Goal: Information Seeking & Learning: Understand process/instructions

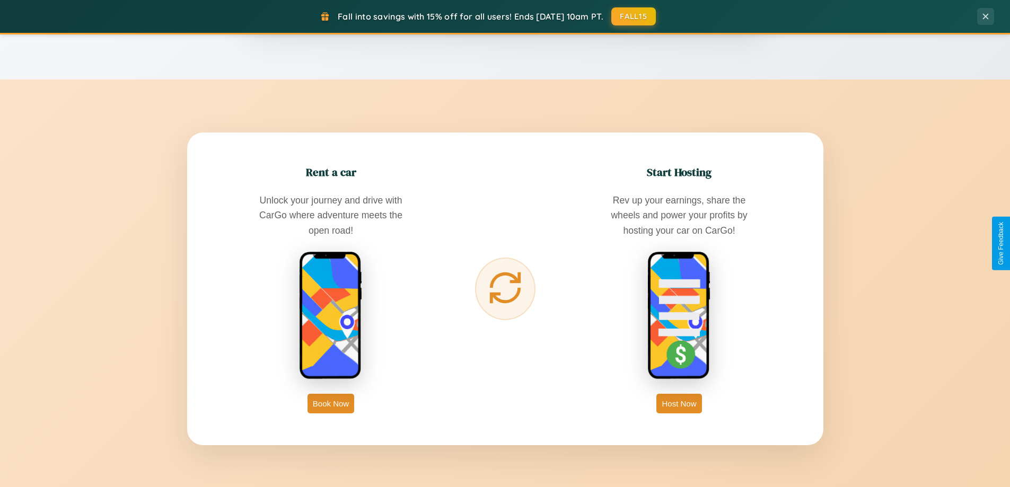
scroll to position [1703, 0]
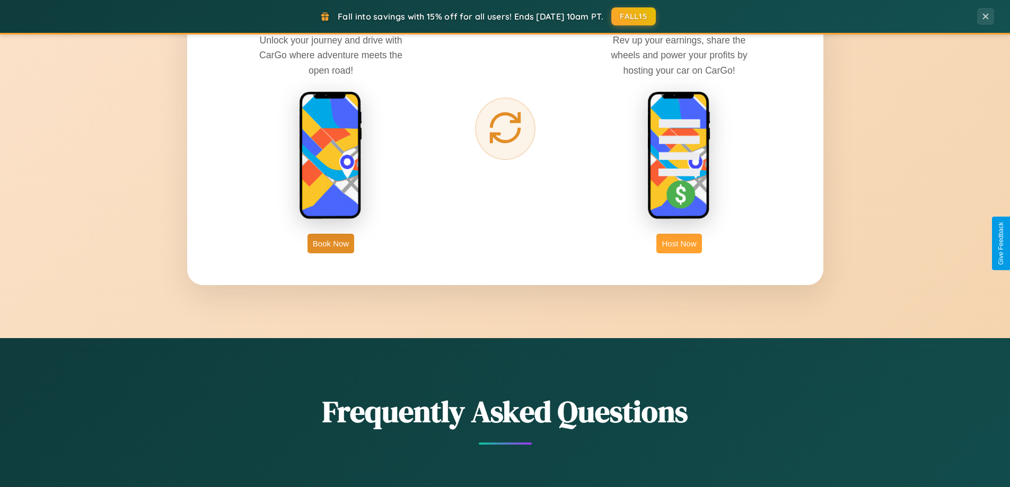
click at [679, 243] on button "Host Now" at bounding box center [678, 244] width 45 height 20
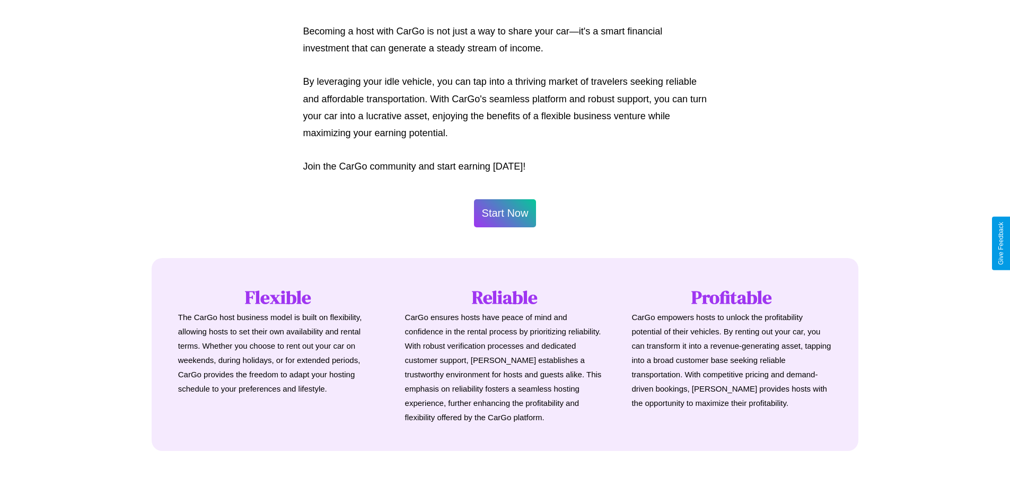
scroll to position [1432, 0]
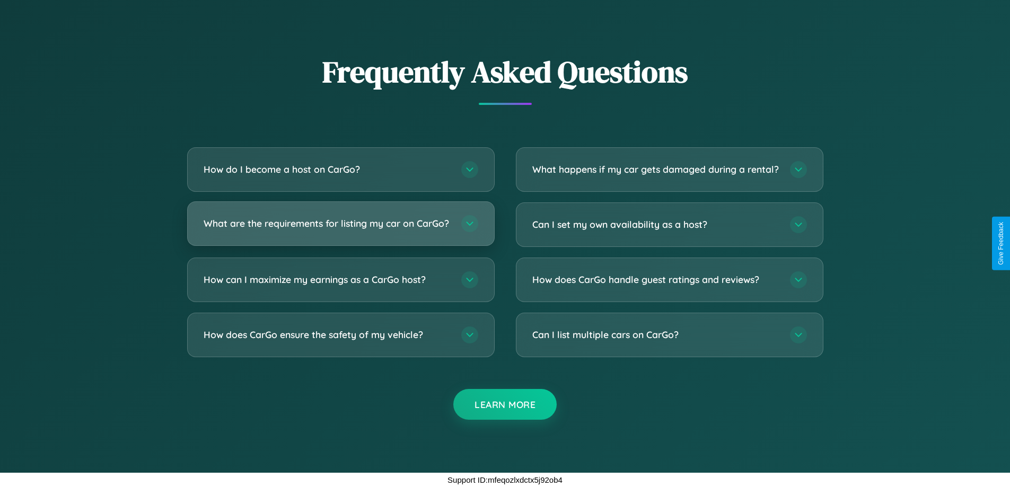
click at [340, 219] on h3 "What are the requirements for listing my car on CarGo?" at bounding box center [327, 223] width 247 height 13
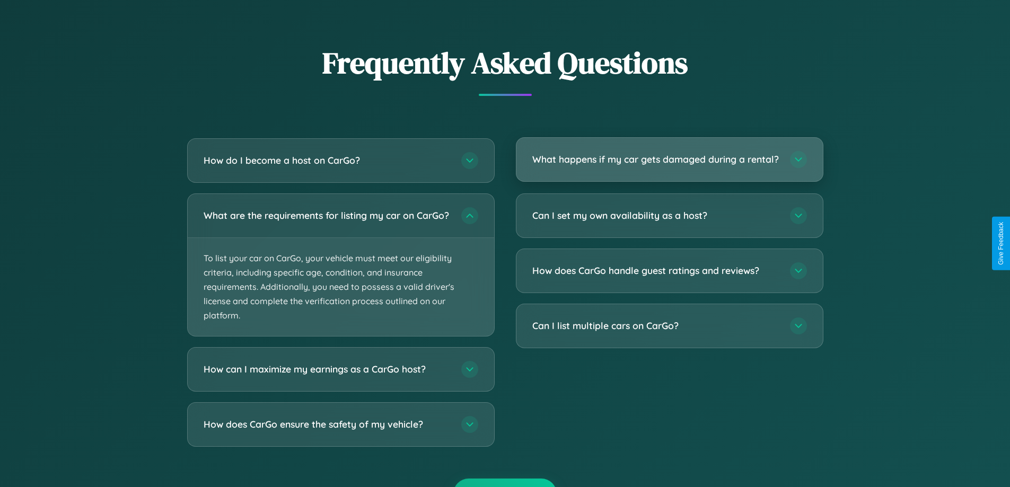
click at [669, 164] on h3 "What happens if my car gets damaged during a rental?" at bounding box center [655, 159] width 247 height 13
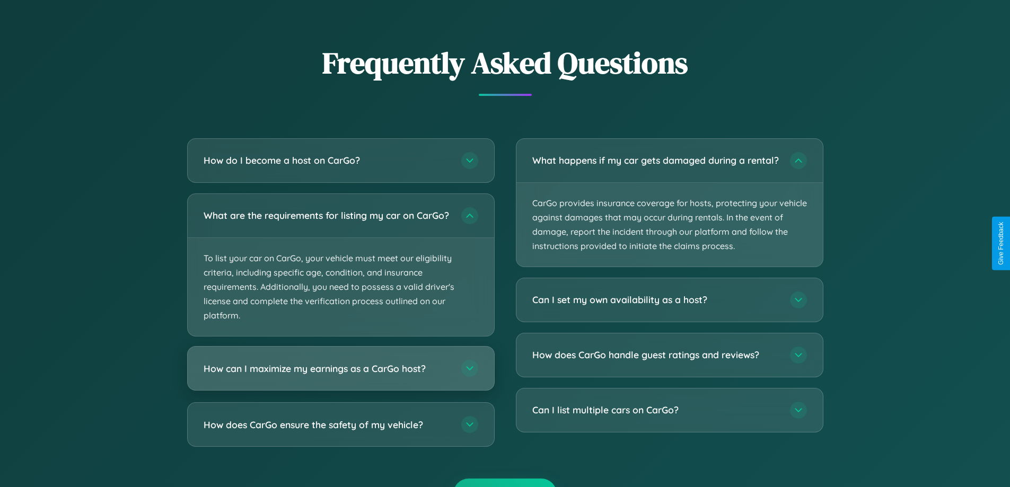
click at [340, 375] on h3 "How can I maximize my earnings as a CarGo host?" at bounding box center [327, 368] width 247 height 13
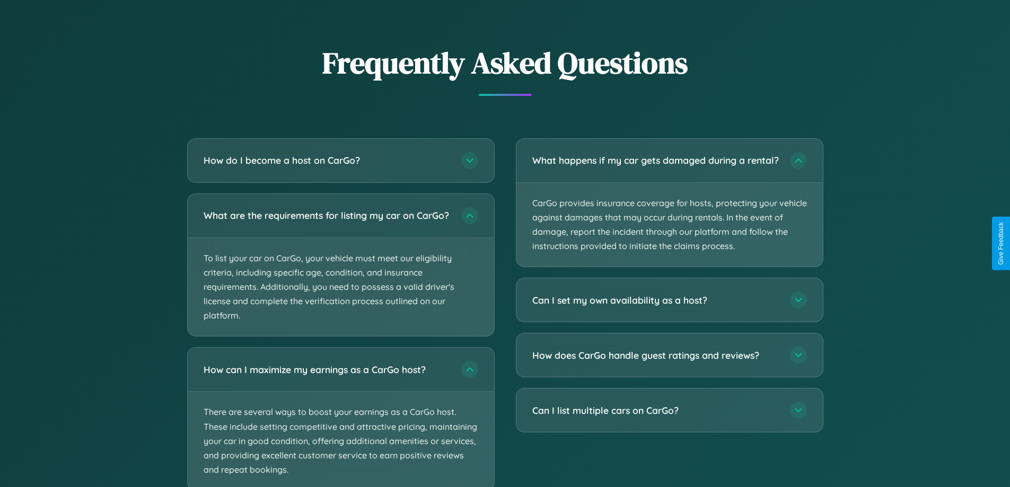
scroll to position [1501, 0]
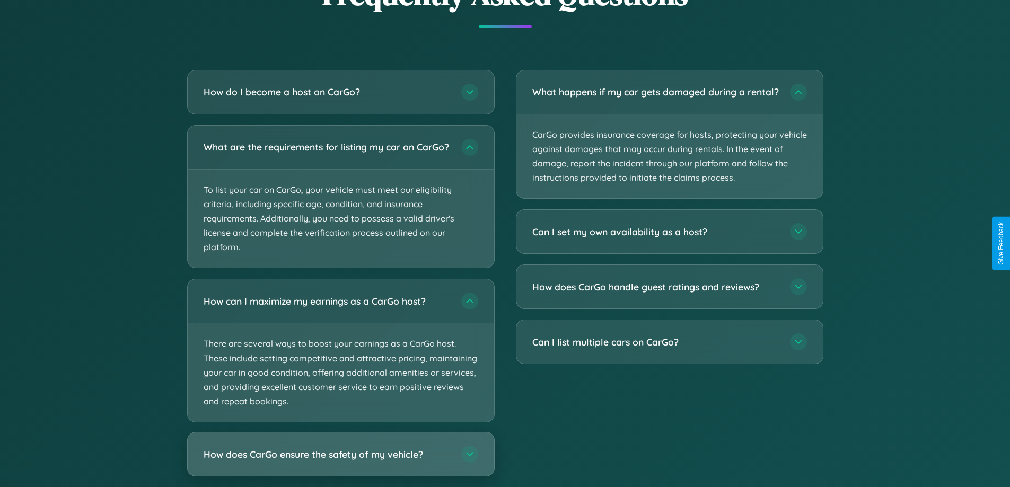
click at [340, 461] on h3 "How does CarGo ensure the safety of my vehicle?" at bounding box center [327, 454] width 247 height 13
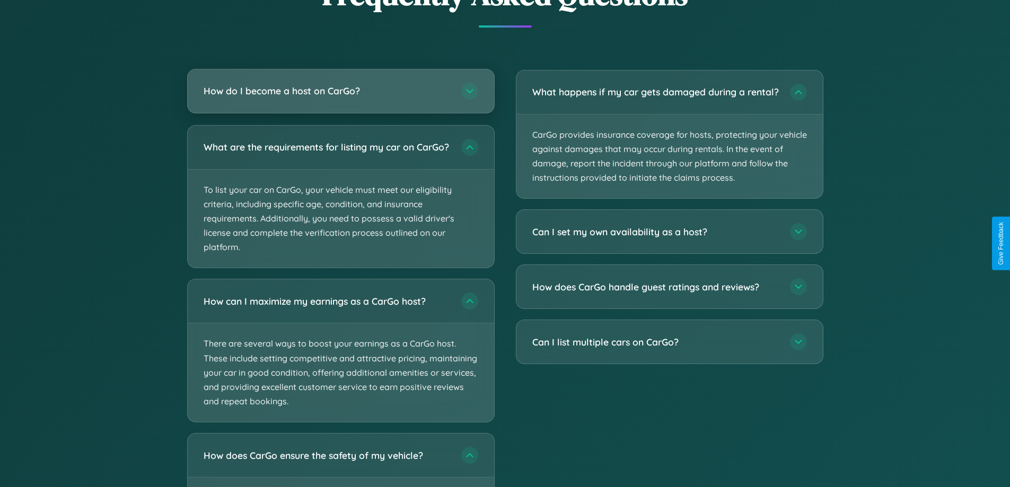
click at [340, 91] on h3 "How do I become a host on CarGo?" at bounding box center [327, 90] width 247 height 13
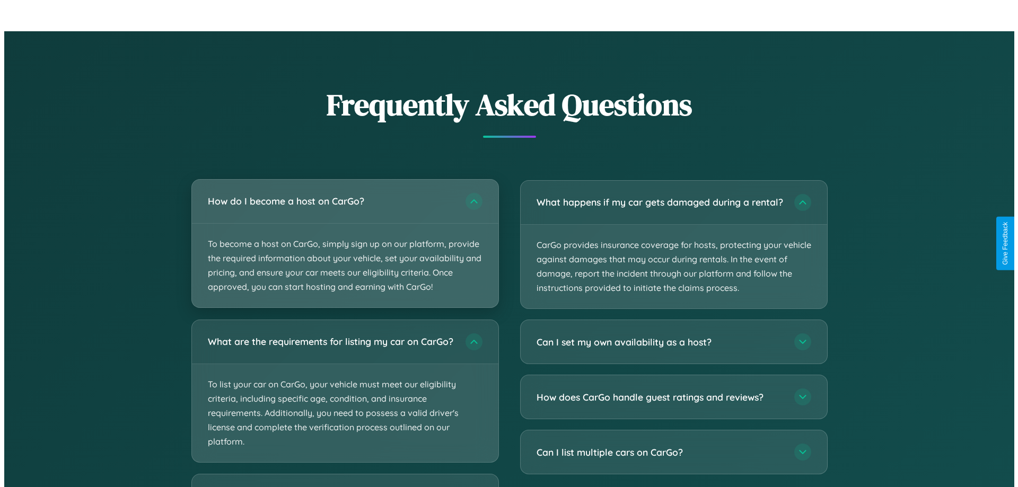
scroll to position [1105, 0]
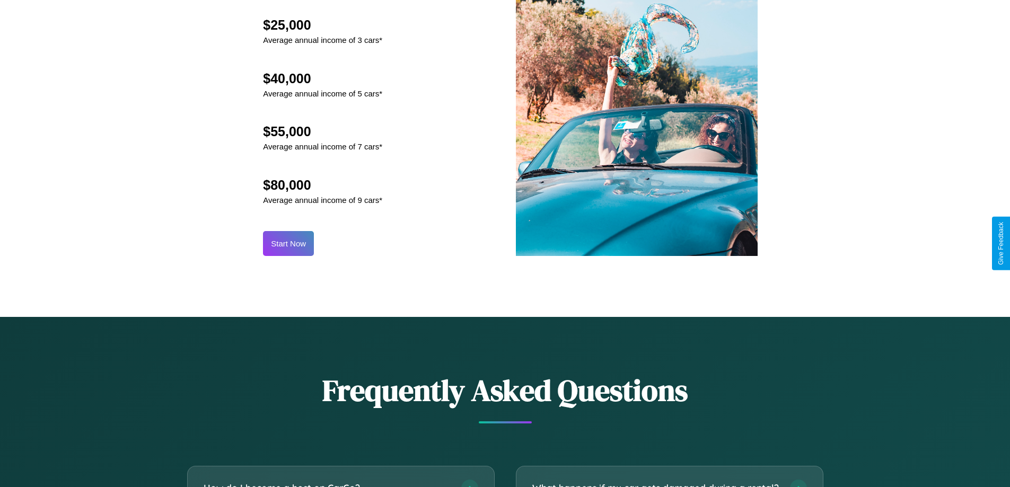
click at [288, 243] on button "Start Now" at bounding box center [288, 243] width 51 height 25
